Goal: Use online tool/utility: Utilize a website feature to perform a specific function

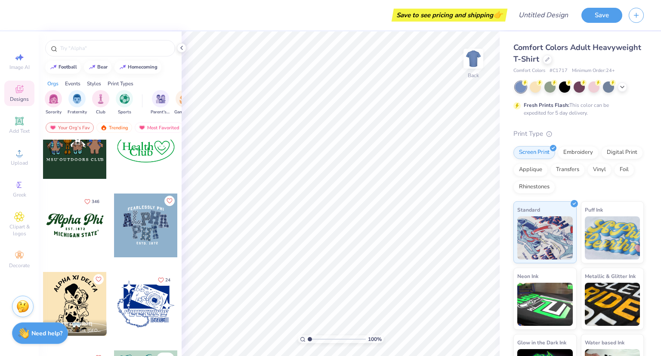
scroll to position [815, 0]
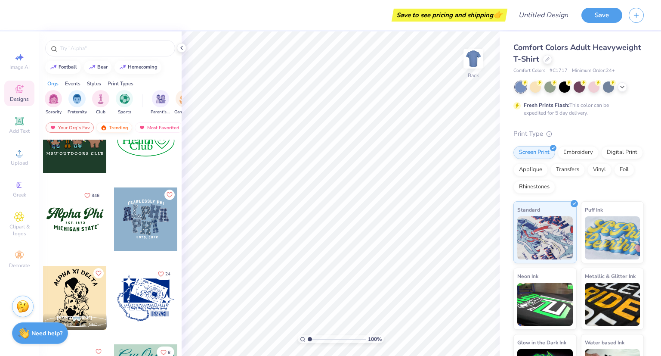
click at [117, 127] on div "Trending" at bounding box center [114, 127] width 36 height 10
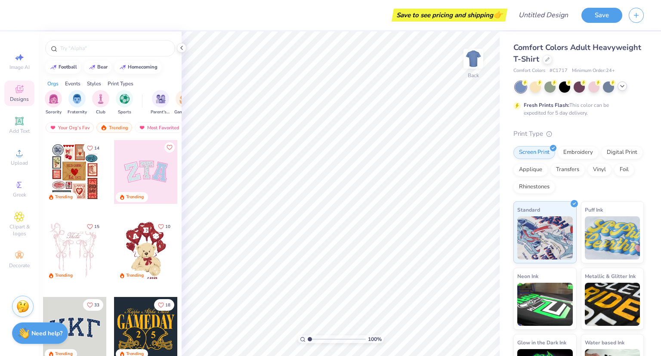
click at [623, 88] on icon at bounding box center [622, 86] width 7 height 7
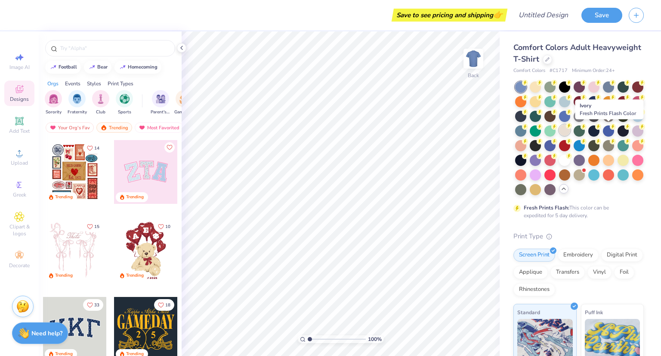
click at [570, 130] on div at bounding box center [564, 129] width 11 height 11
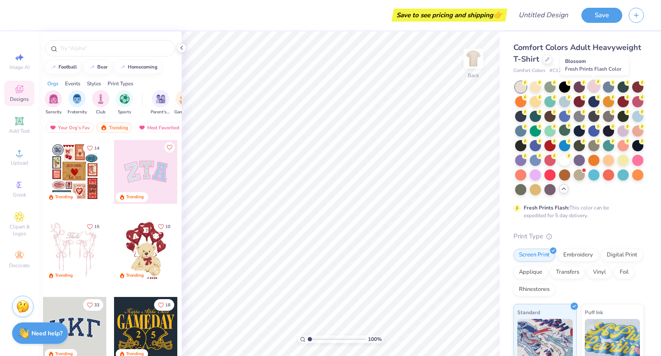
click at [589, 88] on div at bounding box center [593, 86] width 11 height 11
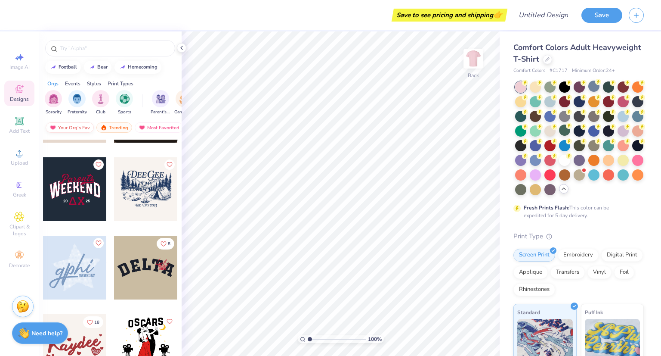
scroll to position [2960, 0]
click at [90, 45] on input "text" at bounding box center [114, 48] width 110 height 9
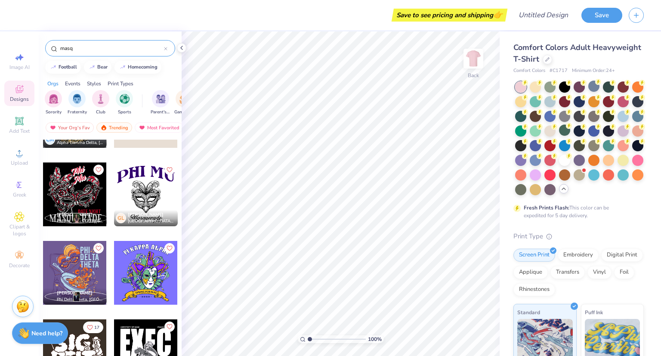
scroll to position [55, 0]
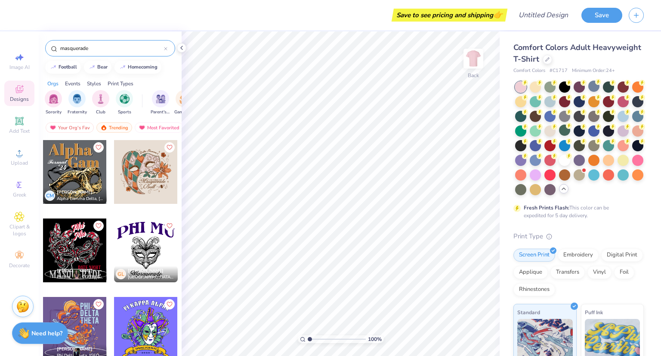
type input "masquerade"
click at [153, 262] on div at bounding box center [146, 250] width 64 height 64
click at [139, 178] on div at bounding box center [146, 172] width 64 height 64
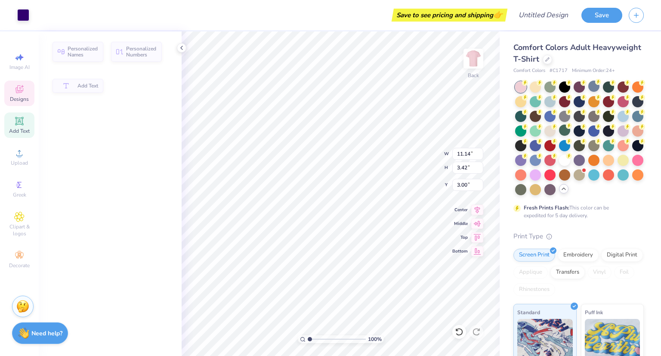
type input "11.14"
type input "3.42"
type input "3.00"
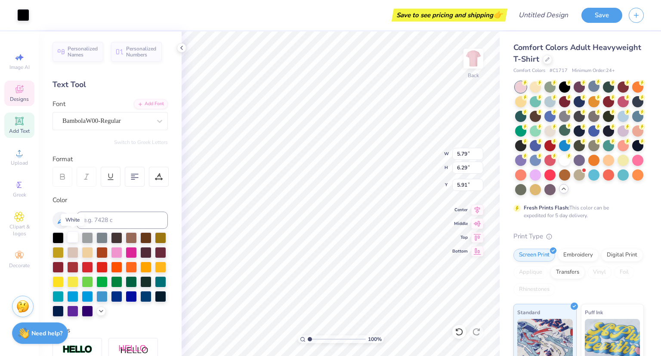
click at [76, 239] on div at bounding box center [72, 236] width 11 height 11
click at [74, 240] on div at bounding box center [72, 236] width 11 height 11
click at [79, 236] on div at bounding box center [110, 274] width 115 height 84
click at [72, 238] on div at bounding box center [72, 236] width 11 height 11
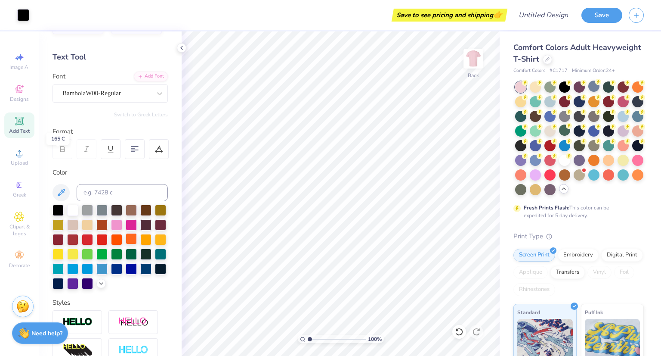
scroll to position [0, 0]
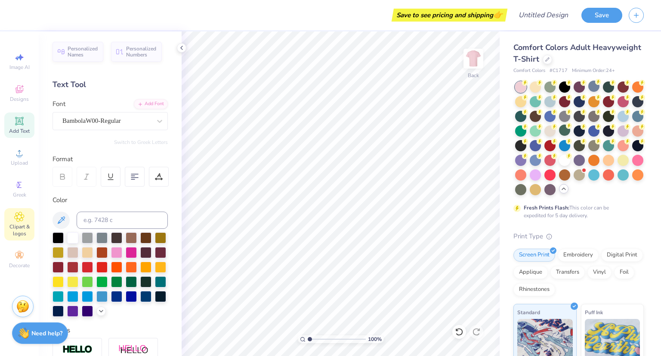
click at [24, 217] on icon at bounding box center [19, 216] width 9 height 9
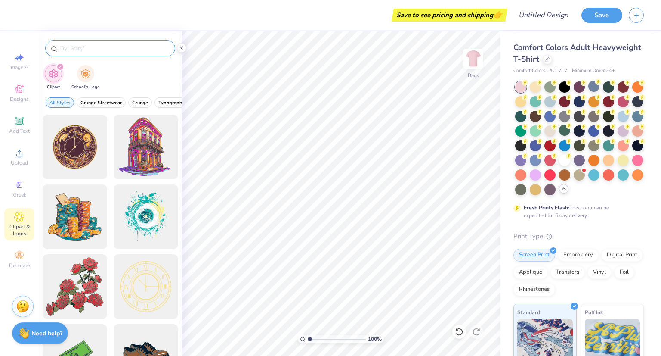
click at [91, 43] on div at bounding box center [110, 48] width 130 height 16
click at [92, 48] on input "text" at bounding box center [114, 48] width 110 height 9
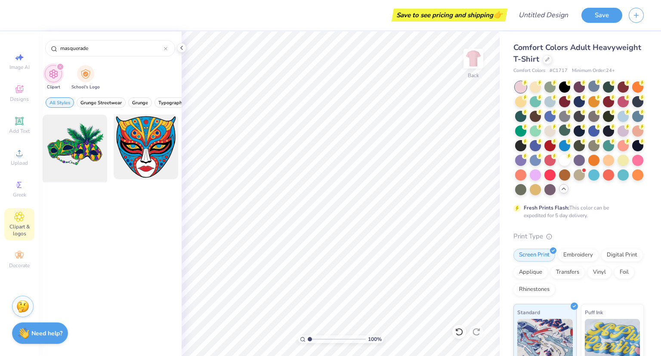
type input "masquerade"
click at [95, 142] on div at bounding box center [74, 146] width 71 height 71
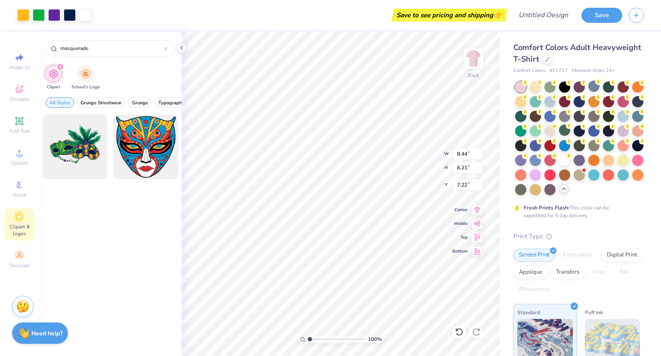
type input "8.44"
type input "6.21"
type input "7.22"
click at [16, 264] on span "Decorate" at bounding box center [19, 265] width 21 height 7
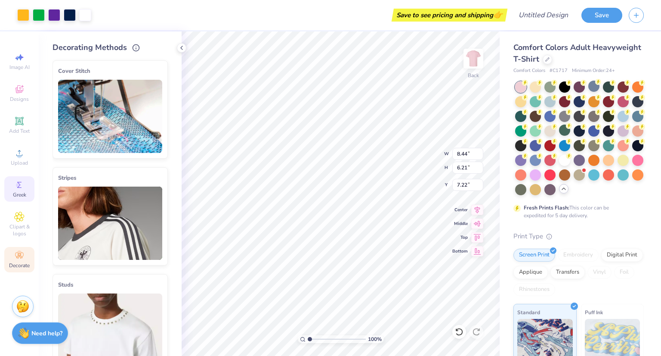
click at [29, 192] on div "Greek" at bounding box center [19, 188] width 30 height 25
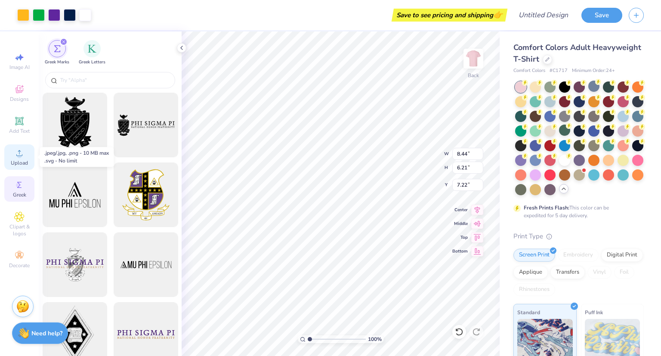
click at [22, 162] on span "Upload" at bounding box center [19, 162] width 17 height 7
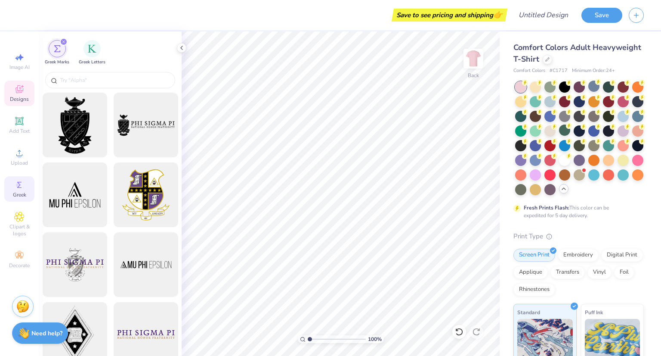
click at [25, 88] on div "Designs" at bounding box center [19, 93] width 30 height 25
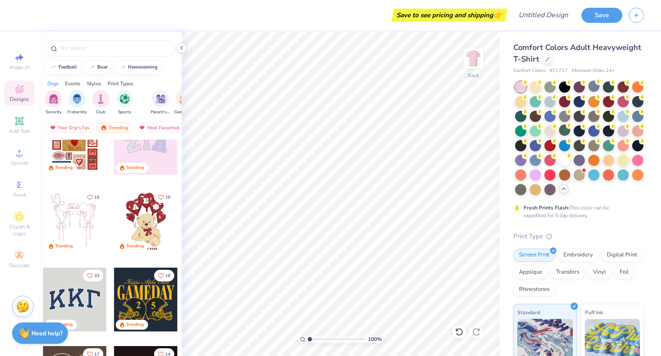
scroll to position [25, 0]
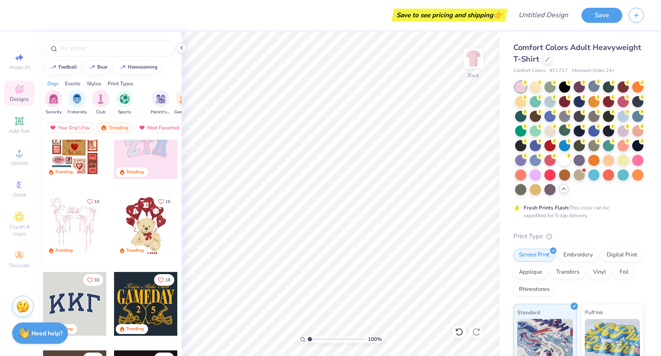
click at [81, 161] on div at bounding box center [75, 147] width 64 height 64
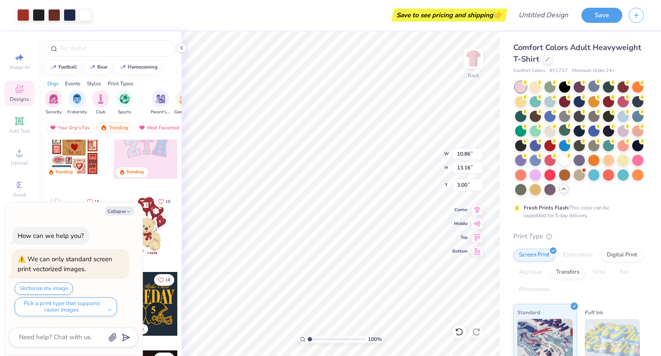
type textarea "x"
